Goal: Book appointment/travel/reservation

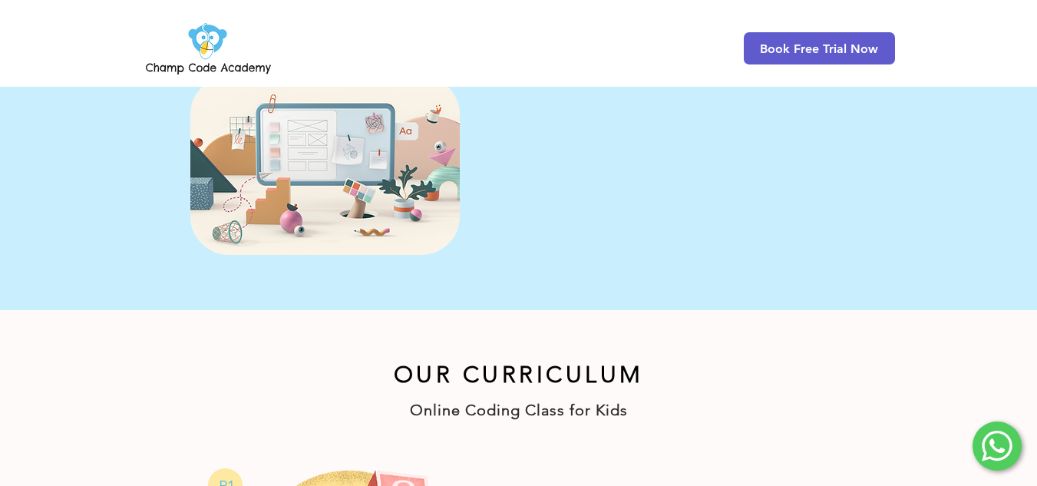
scroll to position [513, 0]
click at [592, 221] on span "Register Now!" at bounding box center [595, 214] width 77 height 16
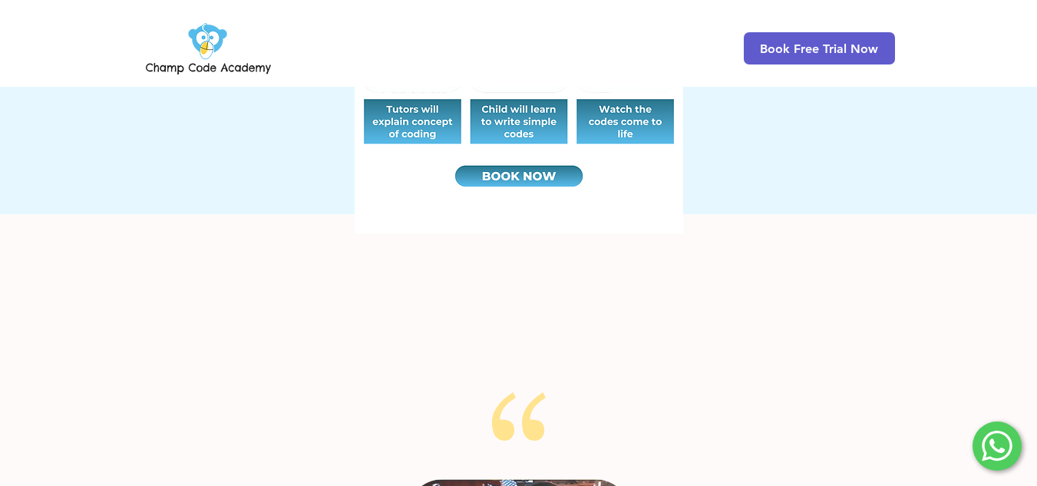
scroll to position [1151, 0]
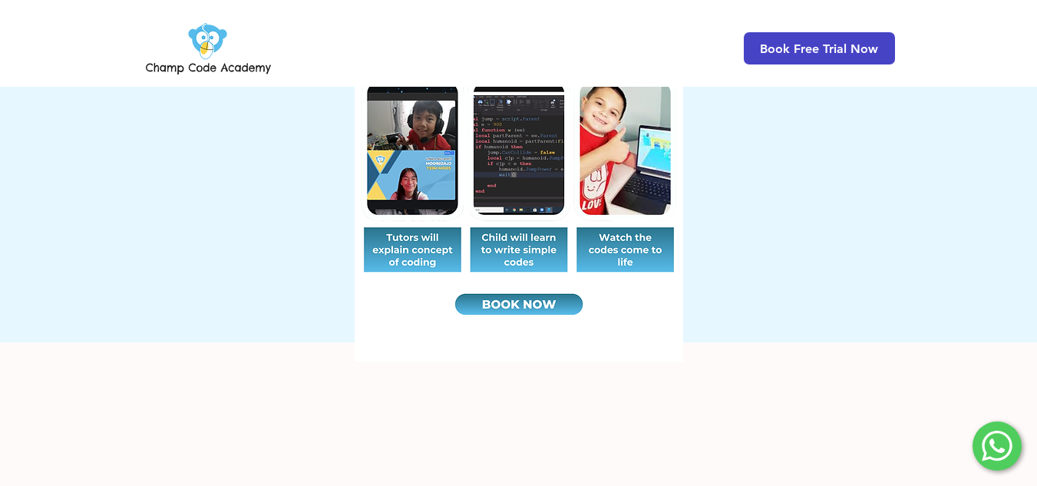
click at [806, 54] on span "Book Free Trial Now" at bounding box center [819, 48] width 118 height 15
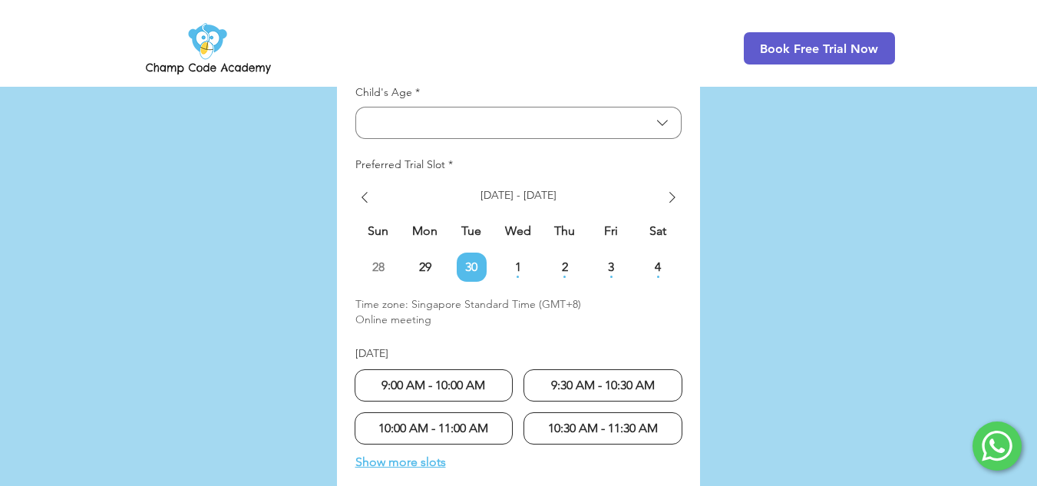
scroll to position [4147, 0]
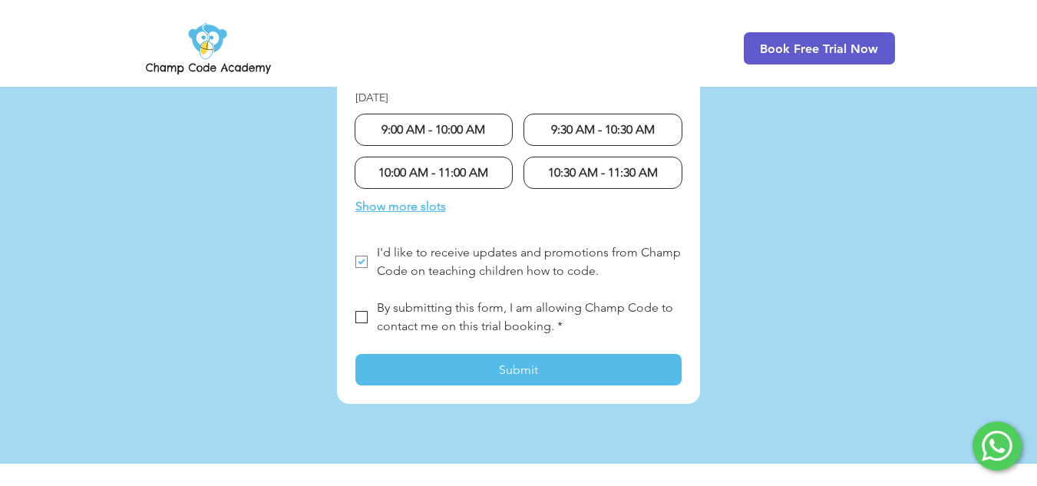
click at [364, 311] on span "LP Lead Form" at bounding box center [361, 317] width 12 height 12
click at [355, 317] on input "By submitting this form, I am allowing Champ Code to contact me on this trial b…" at bounding box center [355, 317] width 1 height 1
checkbox input "true"
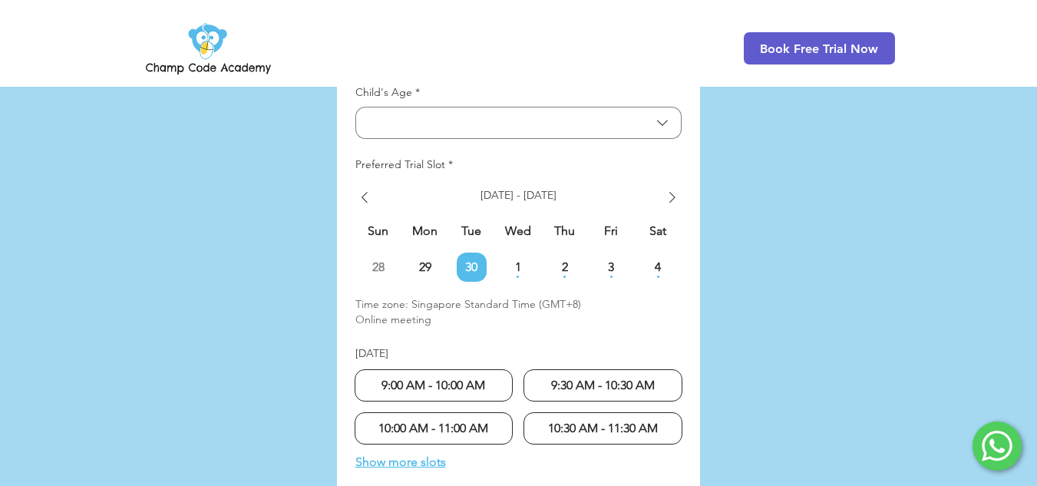
click at [476, 378] on span "9:00 AM - 10:00 AM" at bounding box center [433, 385] width 104 height 15
click at [606, 378] on span "9:30 AM - 10:30 AM" at bounding box center [603, 385] width 104 height 15
radio input "false"
radio input "true"
click at [600, 378] on span "9:30 AM - 10:30 AM" at bounding box center [603, 385] width 104 height 15
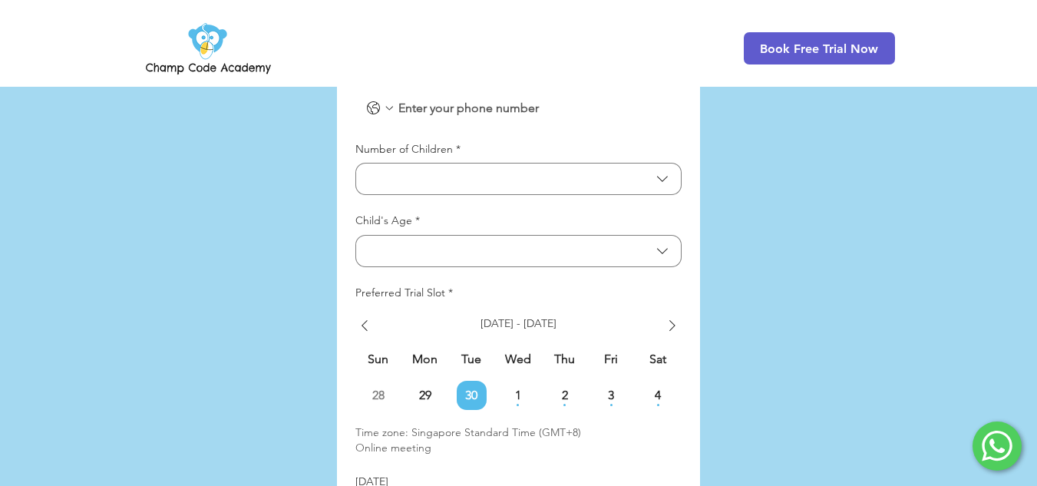
scroll to position [3508, 0]
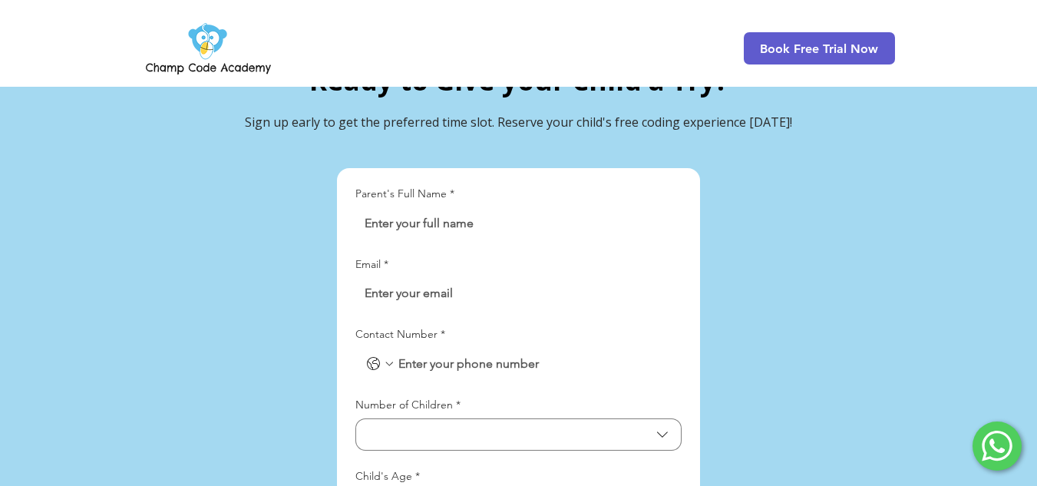
click at [524, 208] on input "Parent's Full Name *" at bounding box center [513, 223] width 317 height 31
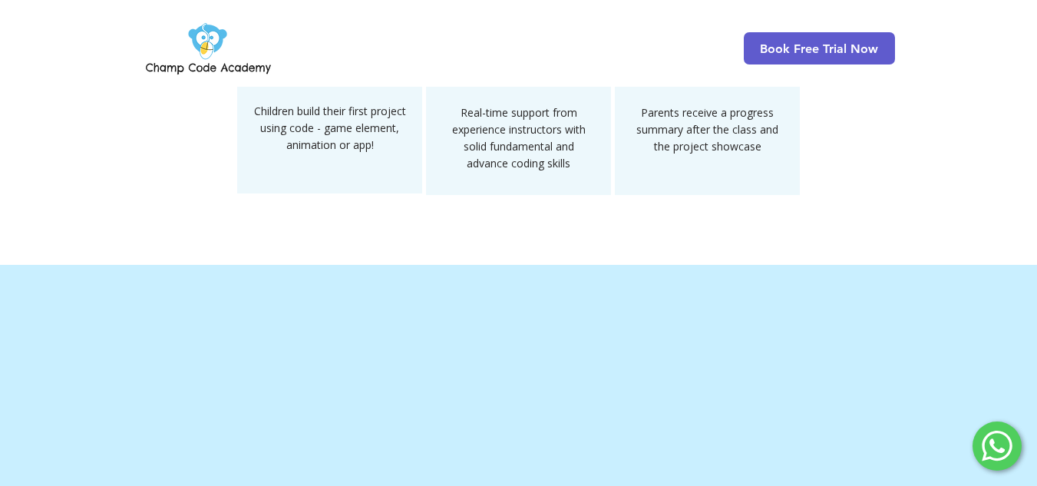
scroll to position [1973, 0]
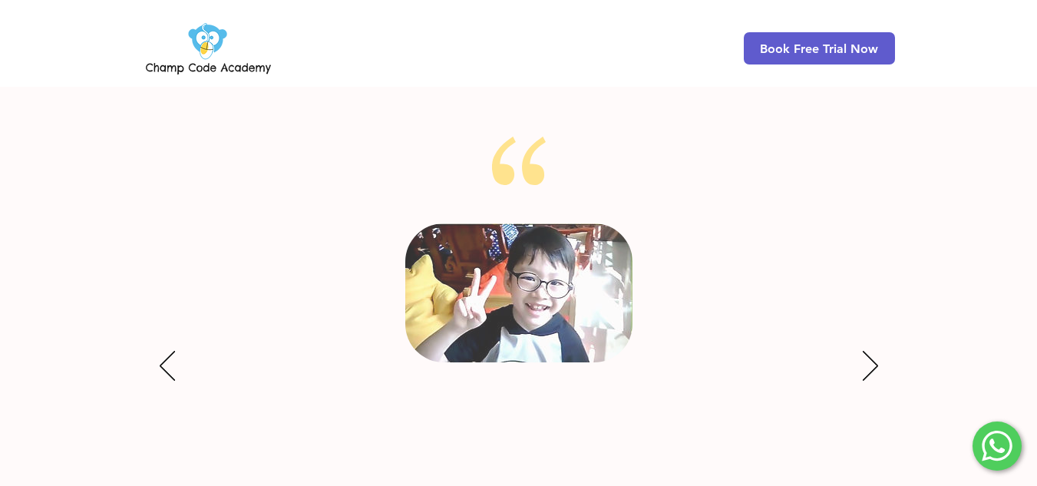
scroll to position [1663, 0]
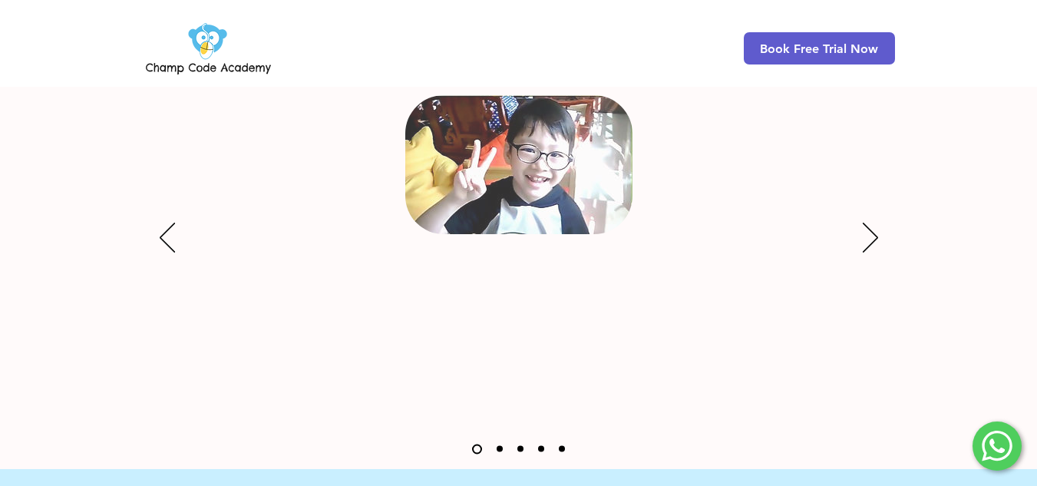
click at [860, 236] on div "Slideshow" at bounding box center [519, 238] width 752 height 460
click at [867, 235] on icon "Next" at bounding box center [870, 238] width 15 height 30
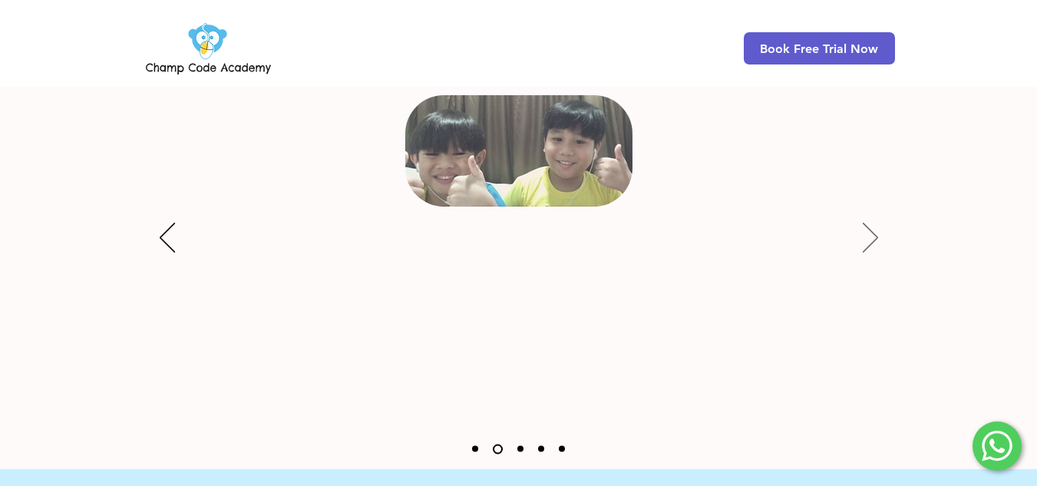
click at [872, 233] on icon "Next" at bounding box center [870, 238] width 15 height 30
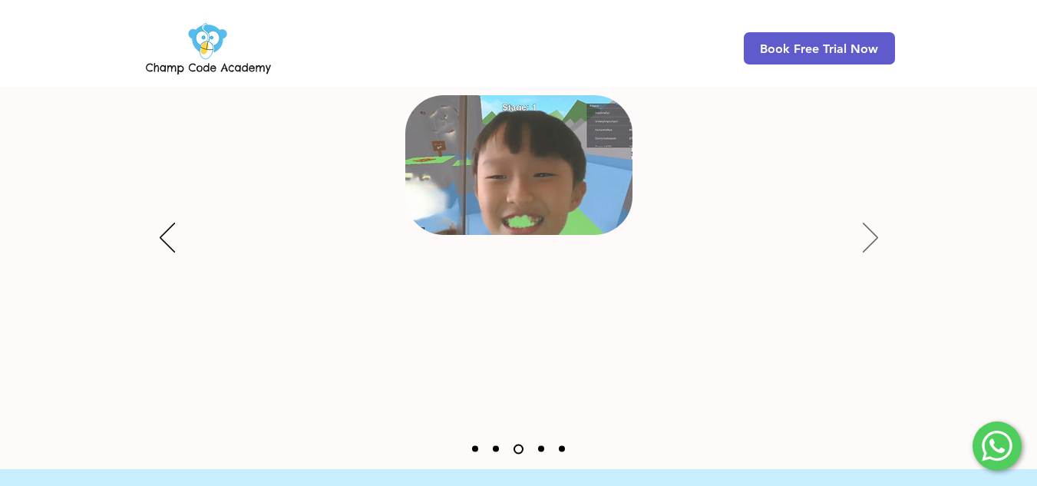
click at [872, 233] on icon "Next" at bounding box center [870, 238] width 15 height 30
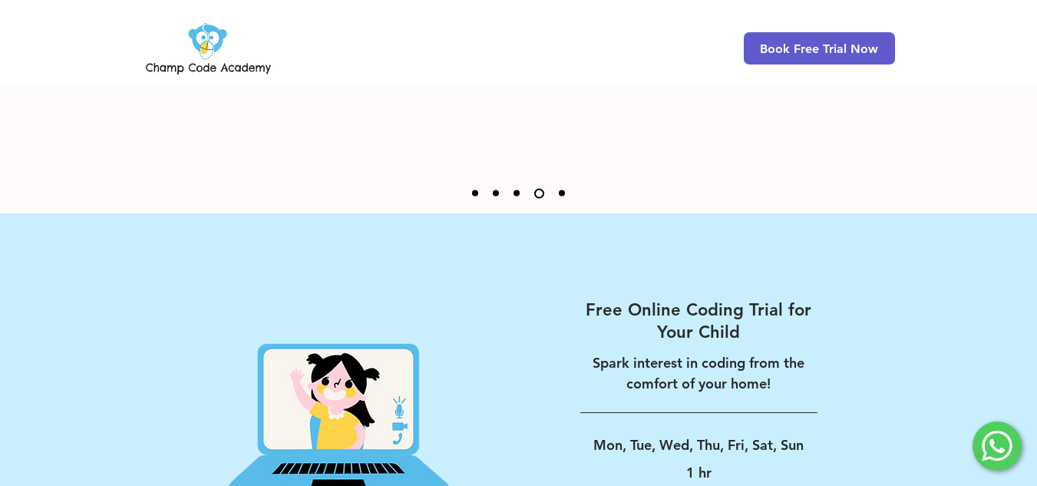
scroll to position [2047, 0]
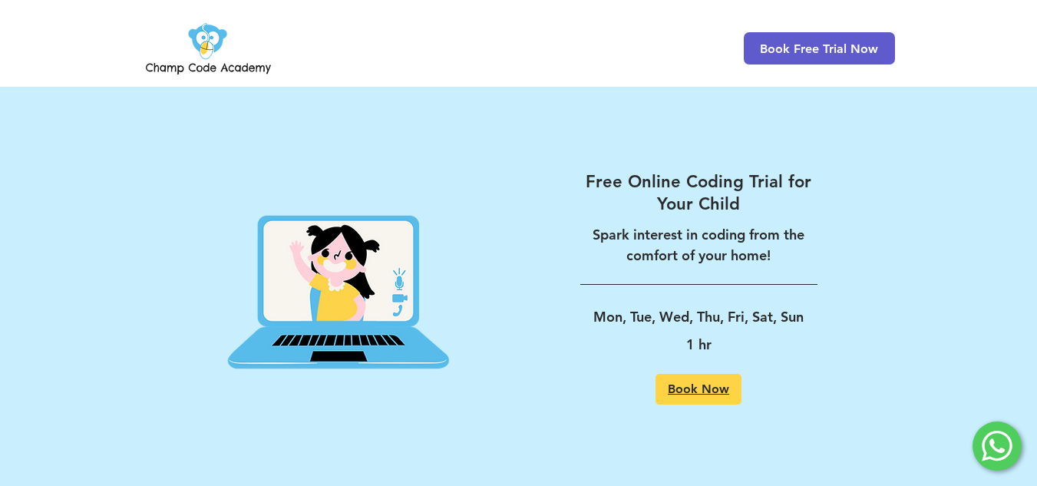
click at [697, 394] on span "Book Now" at bounding box center [698, 389] width 61 height 12
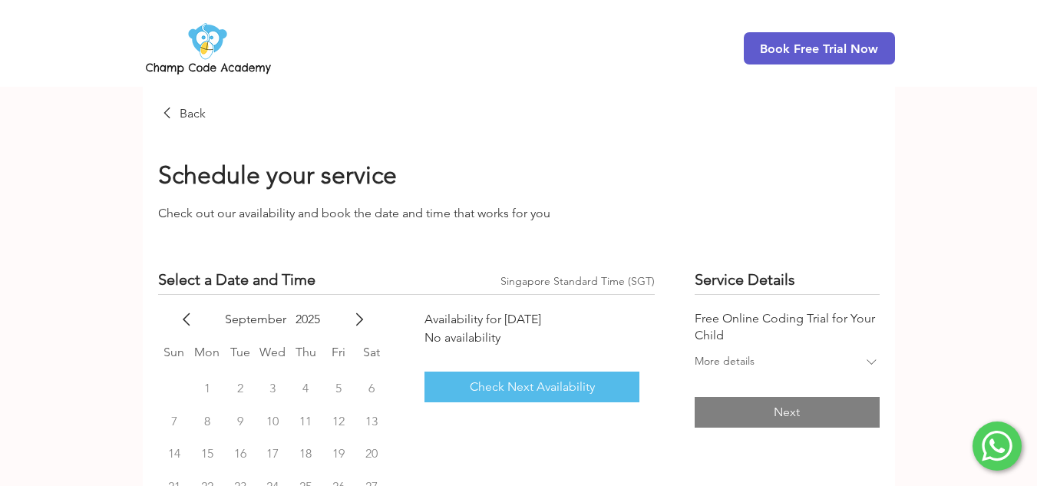
scroll to position [215, 0]
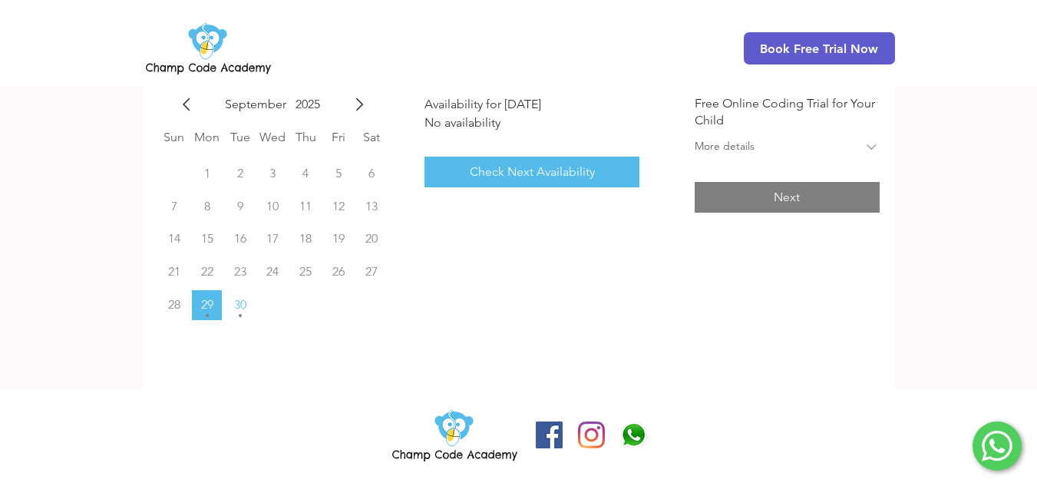
click at [866, 150] on icon "main content" at bounding box center [871, 147] width 16 height 16
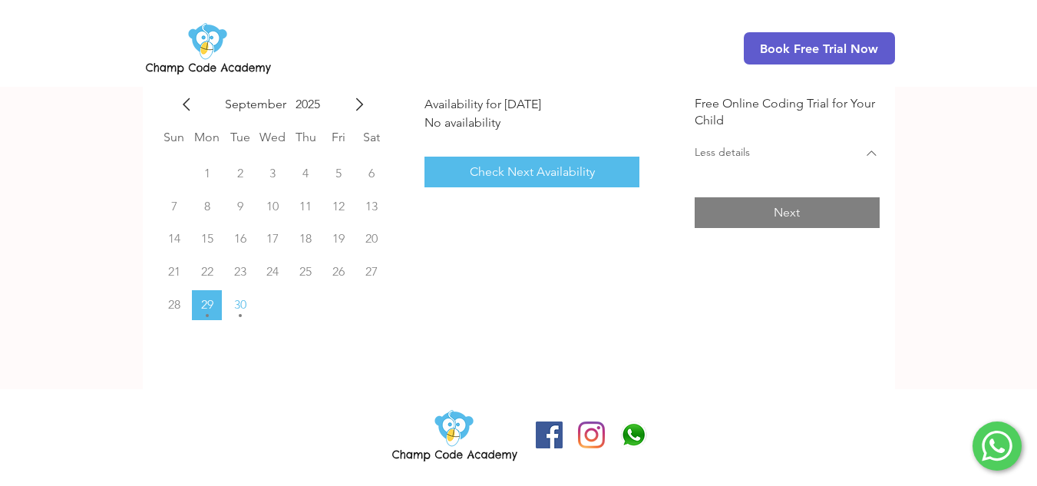
click at [819, 214] on div "Service Details Free Online Coding Trial for Your Child Less details Next" at bounding box center [786, 203] width 184 height 299
click at [542, 166] on span "Check Next Availability" at bounding box center [532, 172] width 125 height 16
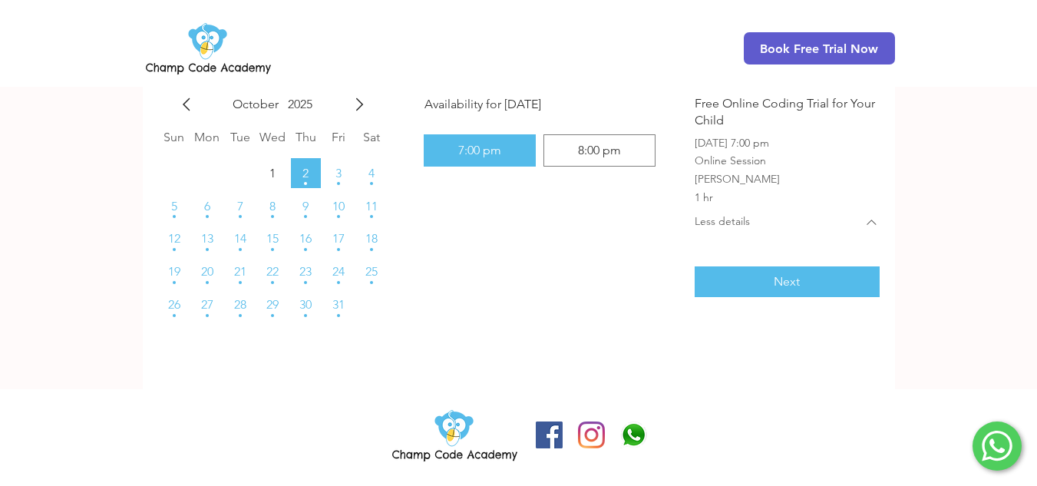
click at [510, 151] on div "7:00 pm" at bounding box center [479, 150] width 98 height 18
click at [807, 282] on button "Next" at bounding box center [786, 281] width 184 height 31
